Goal: Task Accomplishment & Management: Use online tool/utility

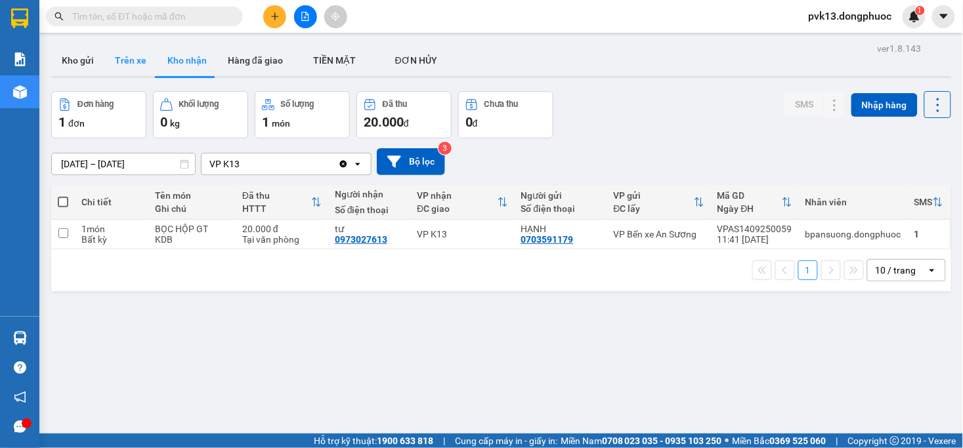
click at [133, 68] on button "Trên xe" at bounding box center [130, 61] width 53 height 32
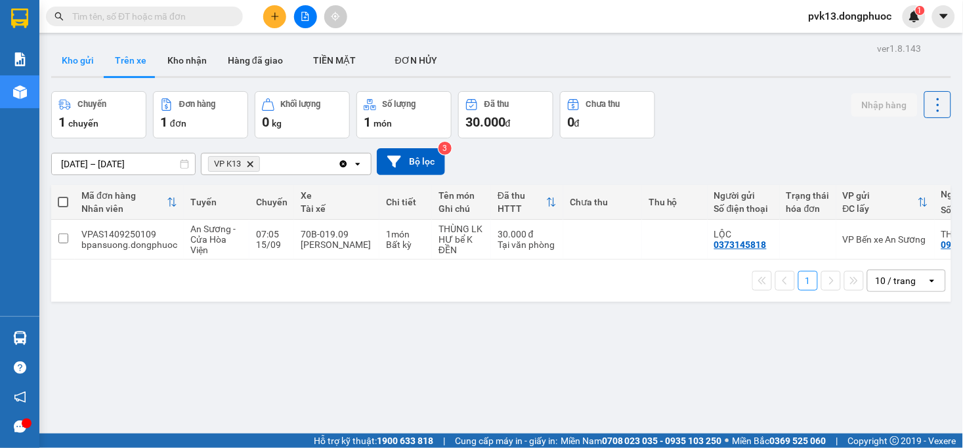
click at [81, 62] on button "Kho gửi" at bounding box center [77, 61] width 53 height 32
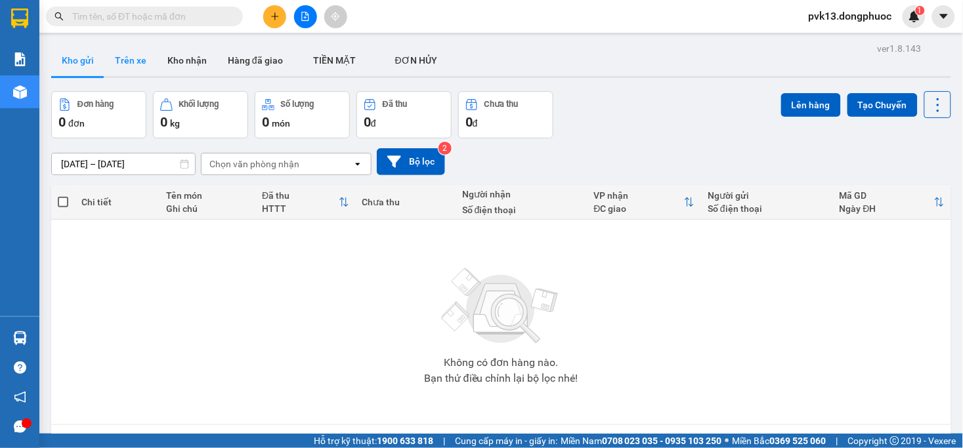
click at [144, 59] on button "Trên xe" at bounding box center [130, 61] width 53 height 32
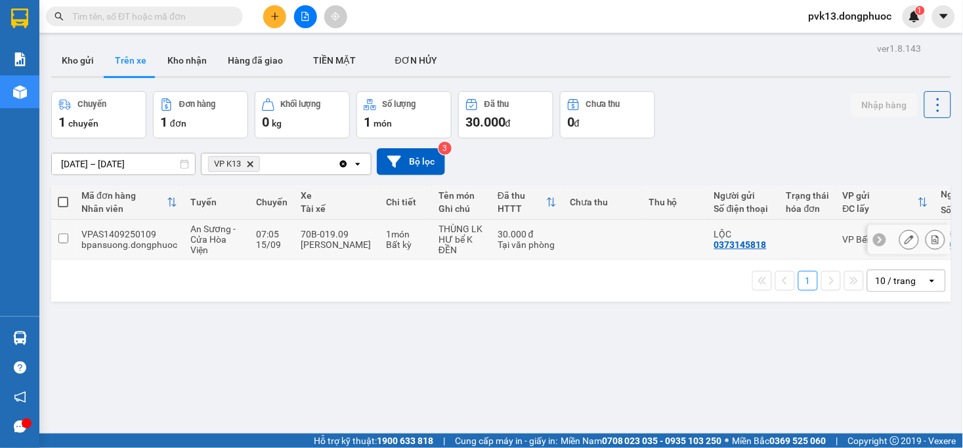
click at [534, 258] on td "30.000 đ Tại văn phòng" at bounding box center [527, 240] width 72 height 40
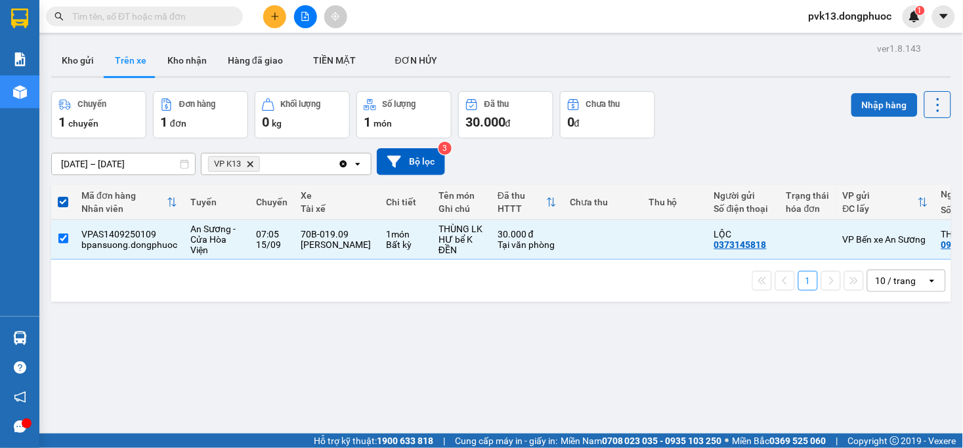
click at [861, 107] on button "Nhập hàng" at bounding box center [884, 105] width 66 height 24
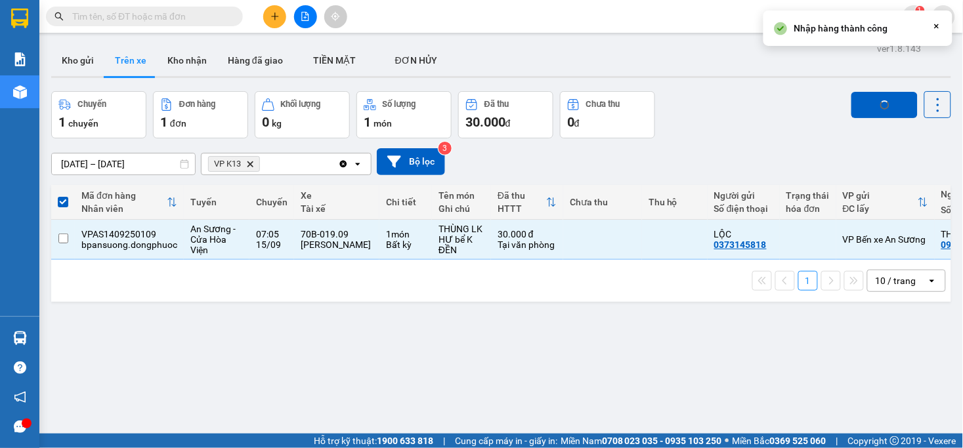
checkbox input "false"
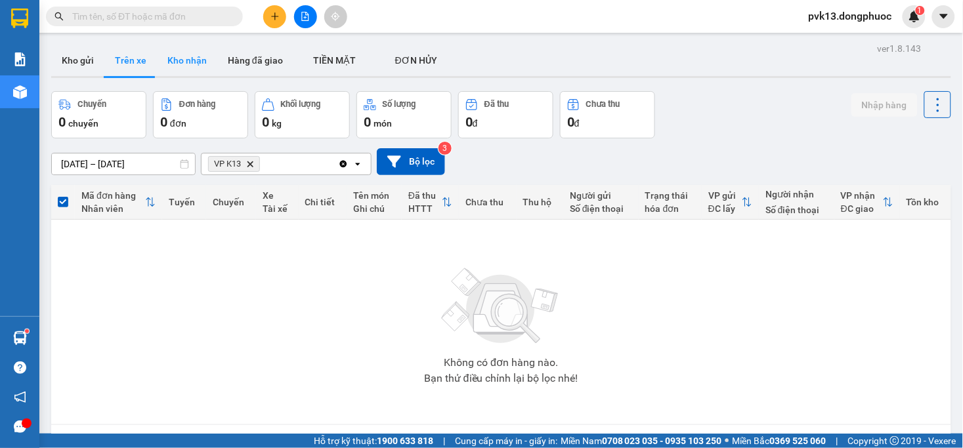
click at [200, 68] on button "Kho nhận" at bounding box center [187, 61] width 60 height 32
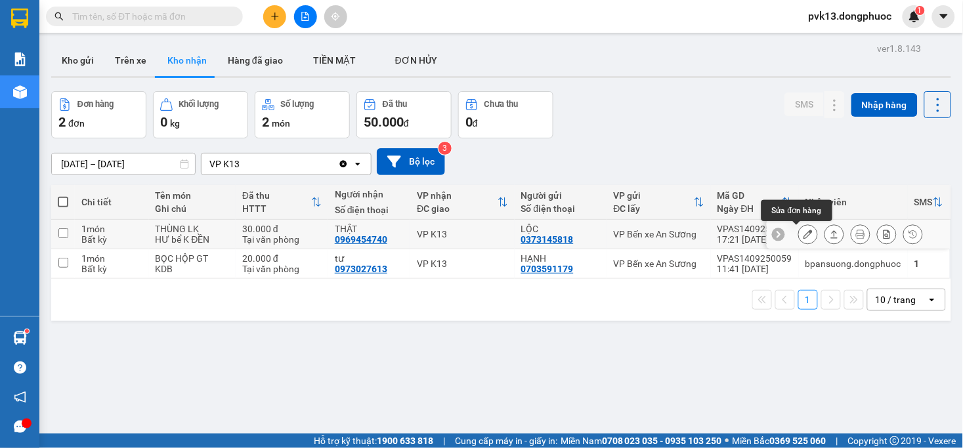
click at [804, 232] on icon at bounding box center [808, 234] width 9 height 9
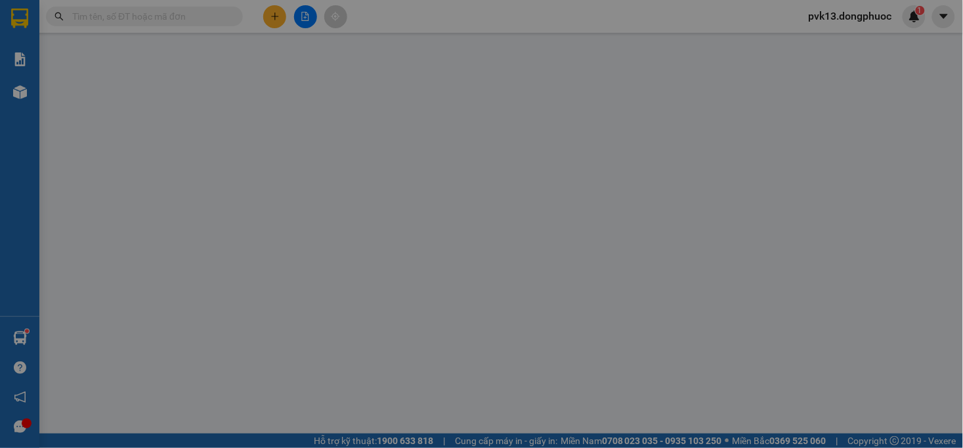
type input "0373145818"
type input "LỘC"
type input "0969454740"
type input "THẬT"
type input "30.000"
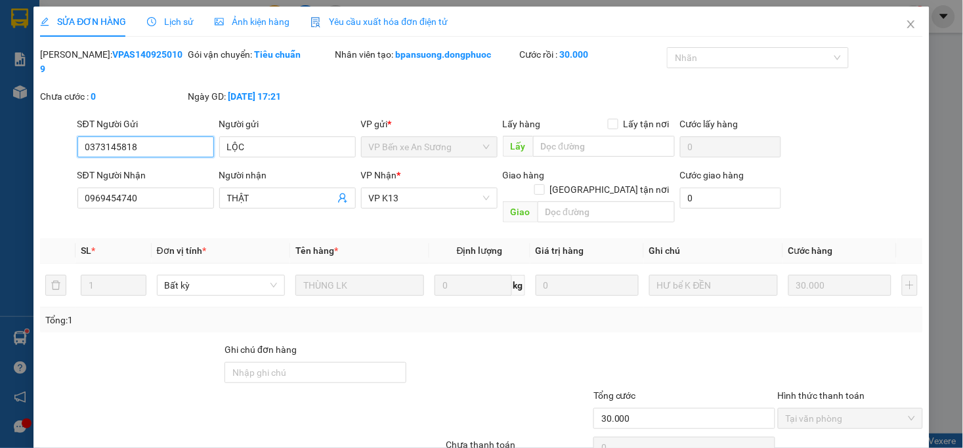
scroll to position [40, 0]
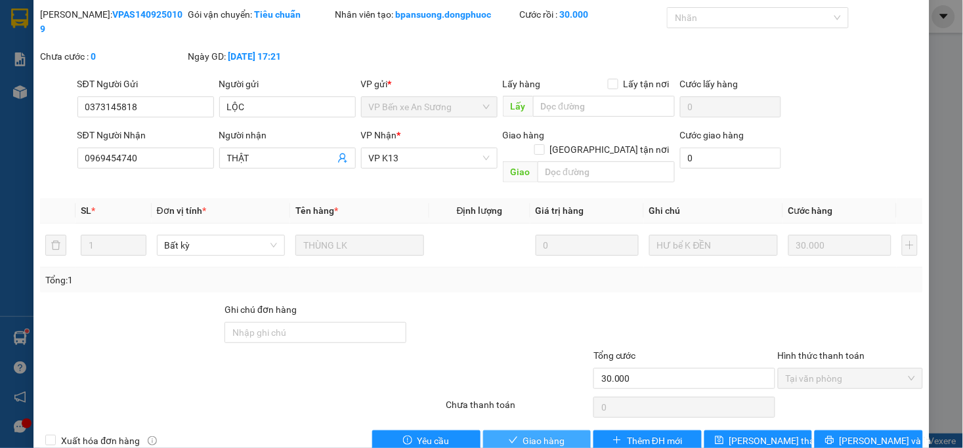
click at [540, 434] on span "Giao hàng" at bounding box center [544, 441] width 42 height 14
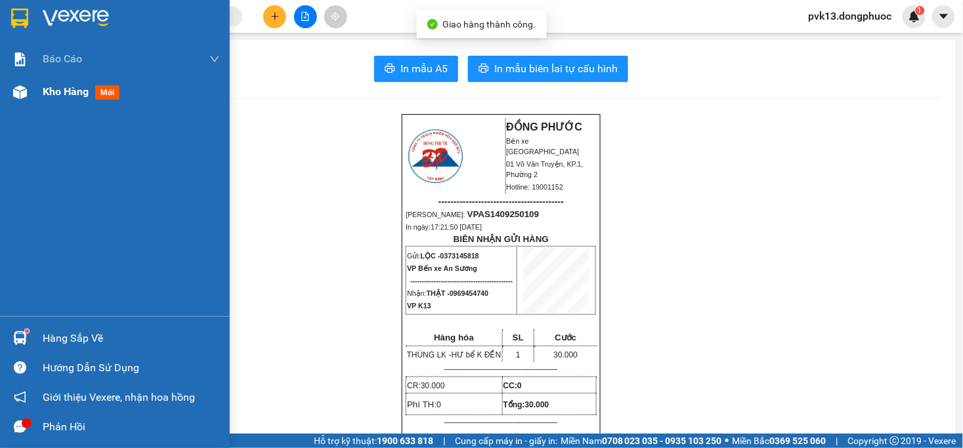
click at [49, 96] on span "Kho hàng" at bounding box center [66, 91] width 46 height 12
